Goal: Task Accomplishment & Management: Use online tool/utility

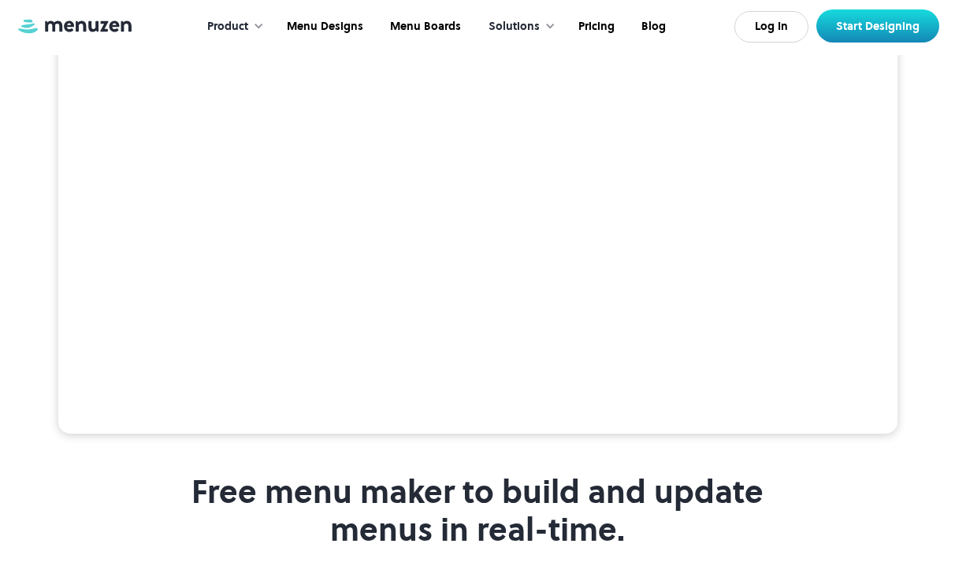
scroll to position [401, 0]
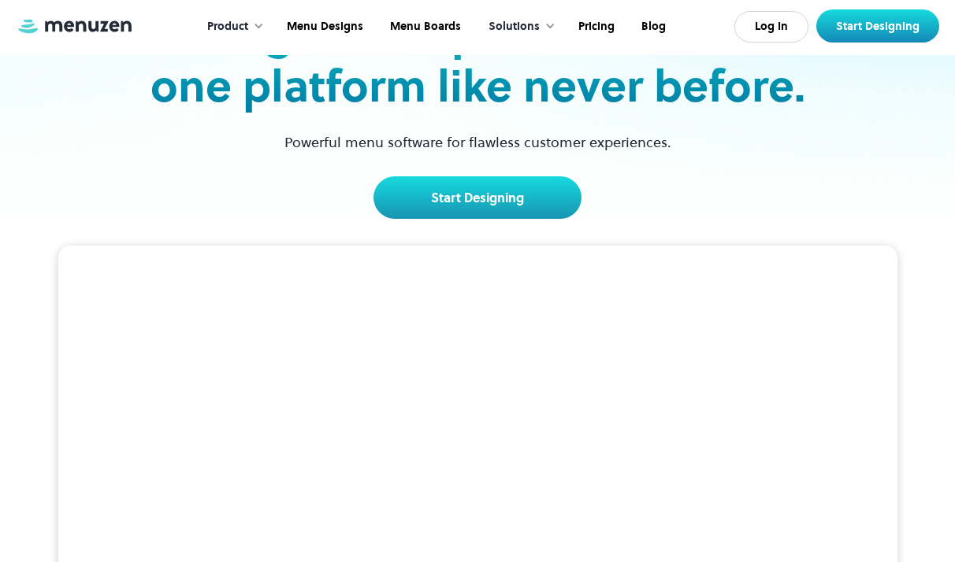
scroll to position [128, 0]
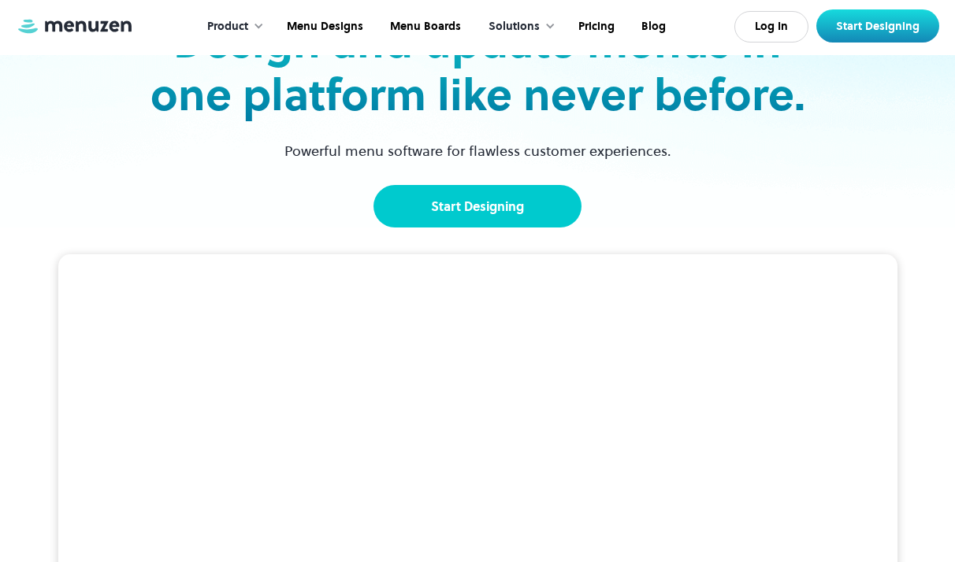
click at [465, 208] on link "Start Designing" at bounding box center [477, 206] width 208 height 43
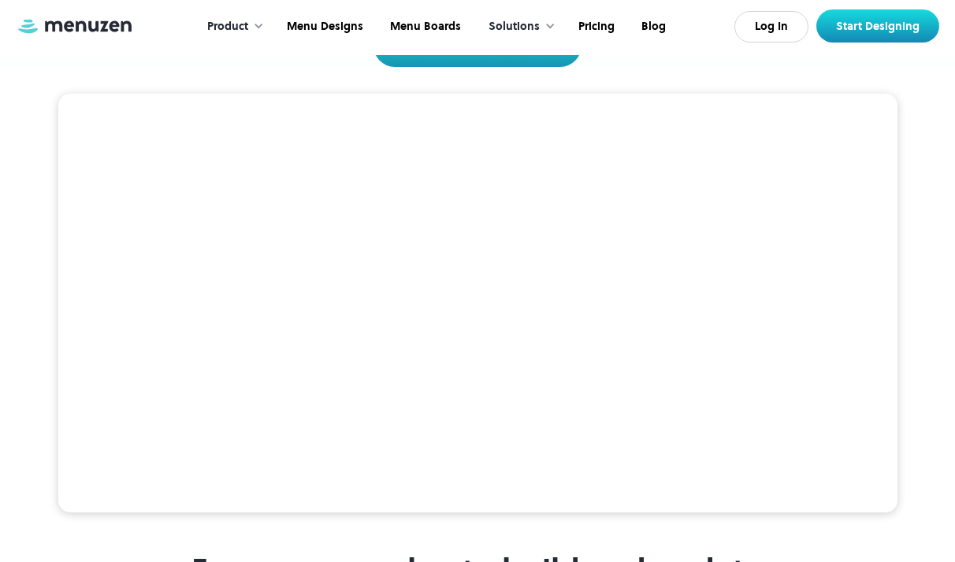
scroll to position [265, 0]
